Goal: Information Seeking & Learning: Learn about a topic

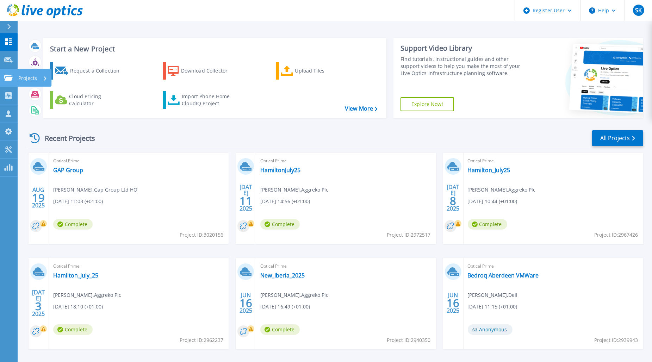
click at [11, 73] on link "Projects Projects" at bounding box center [9, 78] width 18 height 18
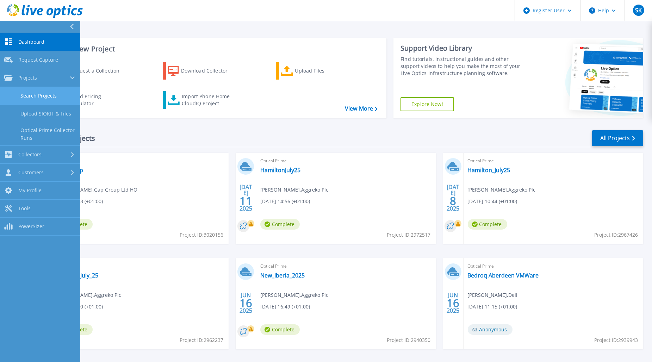
drag, startPoint x: 41, startPoint y: 96, endPoint x: 46, endPoint y: 100, distance: 6.6
click at [40, 96] on link "Search Projects" at bounding box center [40, 96] width 80 height 18
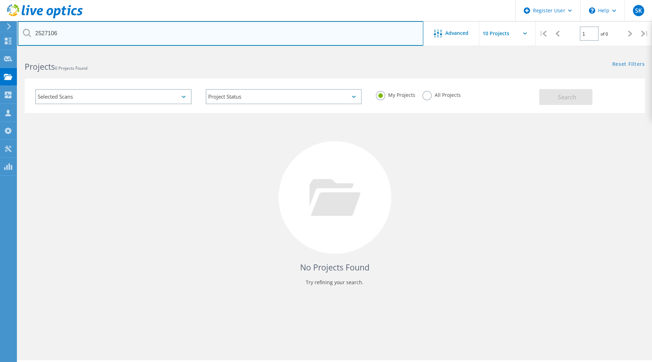
drag, startPoint x: 80, startPoint y: 30, endPoint x: 12, endPoint y: 30, distance: 68.0
click at [12, 51] on div "Register User \n Help Explore Helpful Articles Contact Support SK Dell User [PE…" at bounding box center [326, 216] width 652 height 330
paste input "2579946"
drag, startPoint x: 72, startPoint y: 30, endPoint x: 92, endPoint y: 35, distance: 20.2
click at [76, 31] on input "25271062579946" at bounding box center [221, 33] width 406 height 25
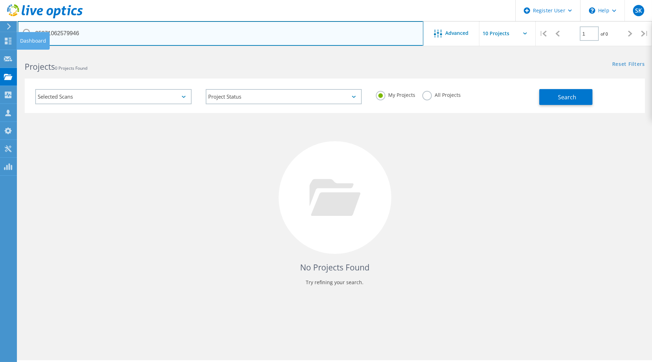
drag, startPoint x: 92, startPoint y: 35, endPoint x: 43, endPoint y: 40, distance: 48.6
click at [0, 51] on div "Register User \n Help Explore Helpful Articles Contact Support SK Dell User [PE…" at bounding box center [326, 216] width 652 height 330
paste input "25"
click at [100, 32] on input "[CREDIT_CARD_NUMBER]" at bounding box center [221, 33] width 406 height 25
drag, startPoint x: 118, startPoint y: 33, endPoint x: 32, endPoint y: 29, distance: 86.1
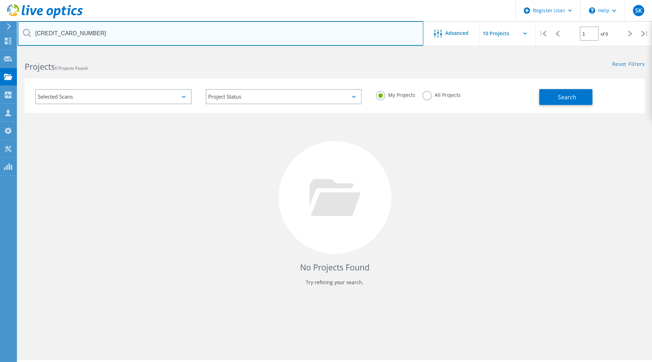
click at [32, 29] on input "[CREDIT_CARD_NUMBER]" at bounding box center [221, 33] width 406 height 25
paste input "text"
type input "2579946"
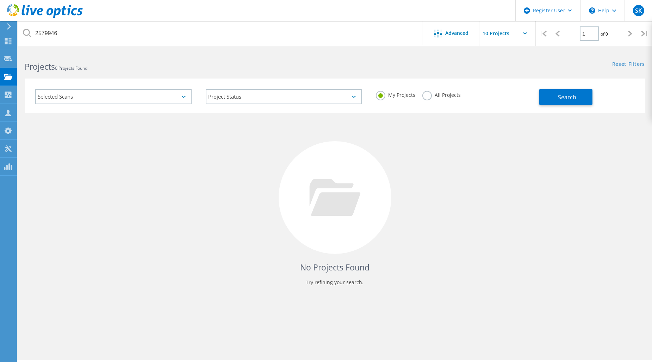
click at [421, 93] on div "My Projects All Projects" at bounding box center [454, 95] width 171 height 26
click at [425, 95] on label "All Projects" at bounding box center [441, 94] width 38 height 7
click at [0, 0] on input "All Projects" at bounding box center [0, 0] width 0 height 0
drag, startPoint x: 593, startPoint y: 100, endPoint x: 589, endPoint y: 99, distance: 4.3
click at [590, 100] on div "Search" at bounding box center [590, 93] width 102 height 23
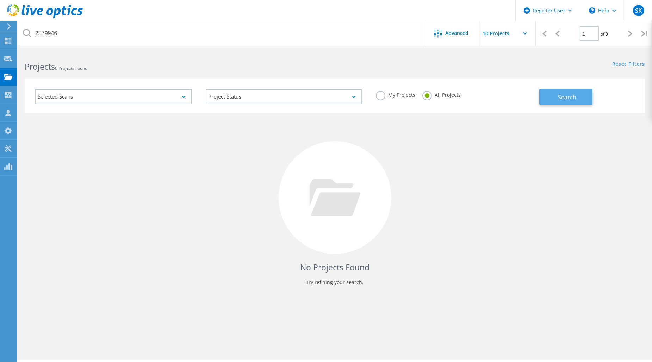
click at [576, 96] on button "Search" at bounding box center [565, 97] width 53 height 16
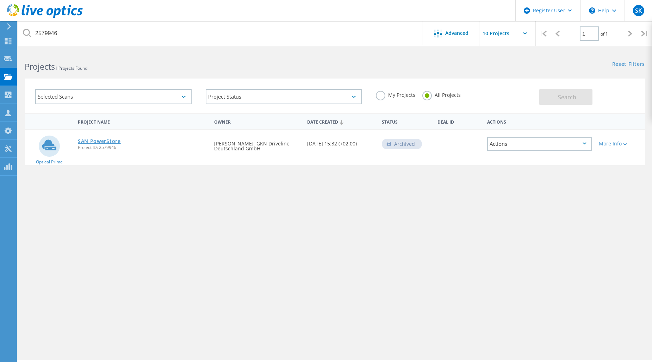
click at [100, 141] on link "SAN PowerStore" at bounding box center [99, 141] width 43 height 5
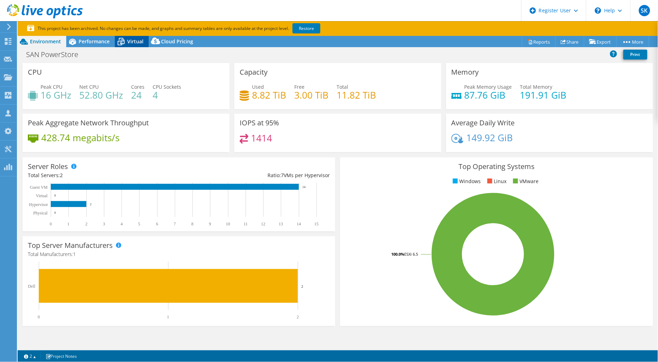
click at [131, 40] on span "Virtual" at bounding box center [135, 41] width 16 height 7
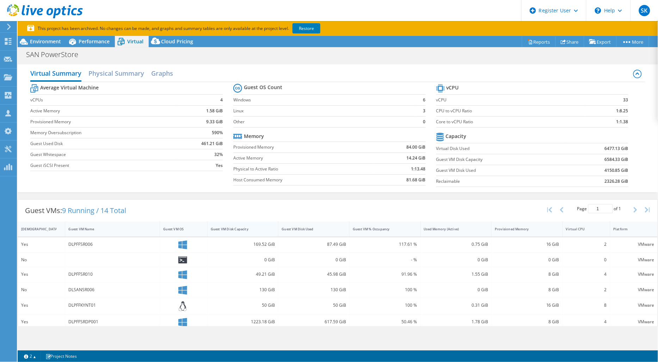
click at [243, 227] on div "Guest VM Disk Capacity" at bounding box center [239, 229] width 56 height 5
click at [41, 46] on div "Environment" at bounding box center [42, 41] width 49 height 11
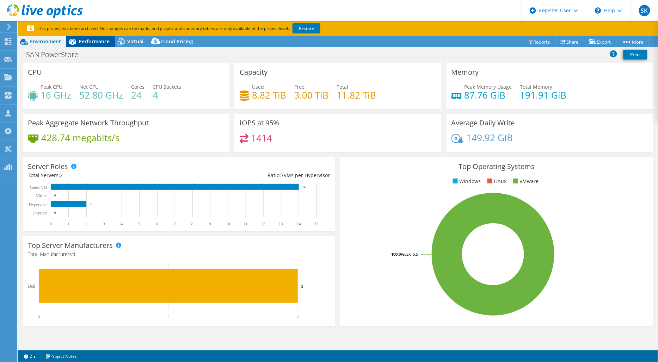
click at [98, 44] on span "Performance" at bounding box center [94, 41] width 31 height 7
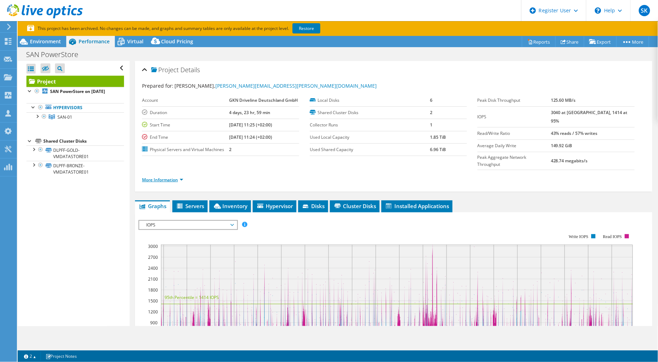
click at [182, 177] on link "More Information" at bounding box center [162, 180] width 41 height 6
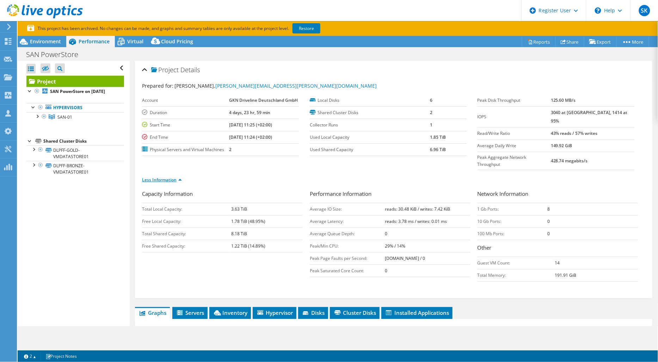
click at [182, 176] on li "Less Information" at bounding box center [164, 180] width 44 height 8
click at [123, 41] on icon at bounding box center [121, 42] width 12 height 12
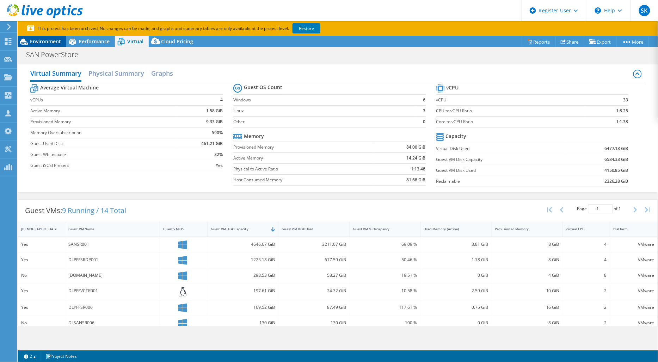
click at [44, 38] on span "Environment" at bounding box center [45, 41] width 31 height 7
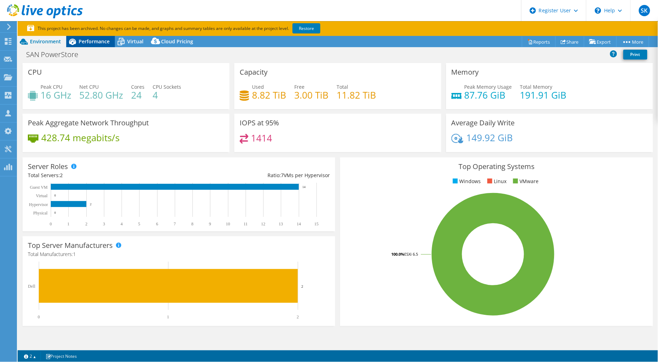
click at [96, 41] on span "Performance" at bounding box center [94, 41] width 31 height 7
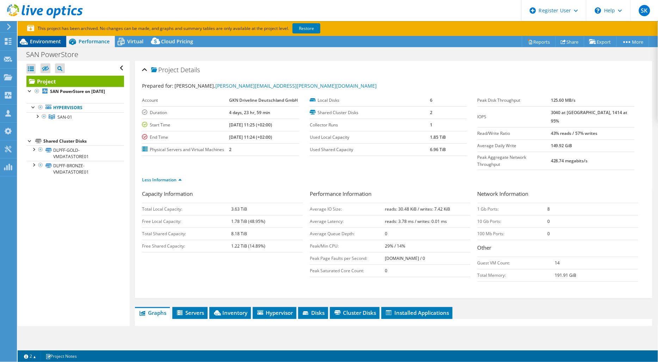
click at [53, 37] on div "Environment" at bounding box center [42, 41] width 49 height 11
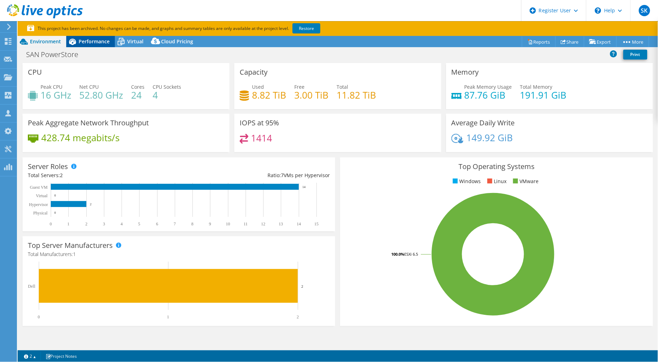
click at [84, 41] on span "Performance" at bounding box center [94, 41] width 31 height 7
